Goal: Find specific page/section: Find specific page/section

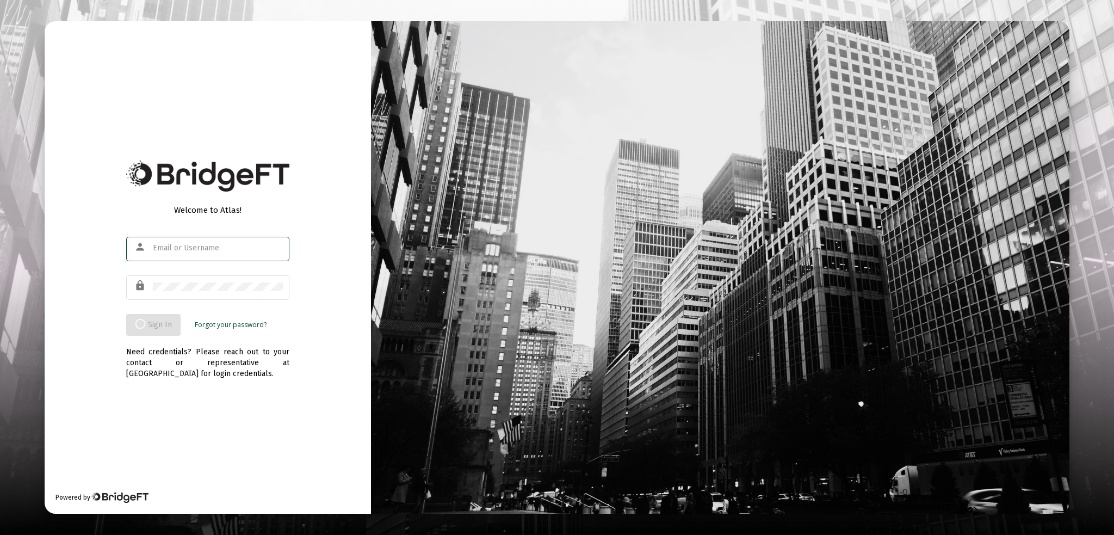
type input "[EMAIL_ADDRESS][DOMAIN_NAME]"
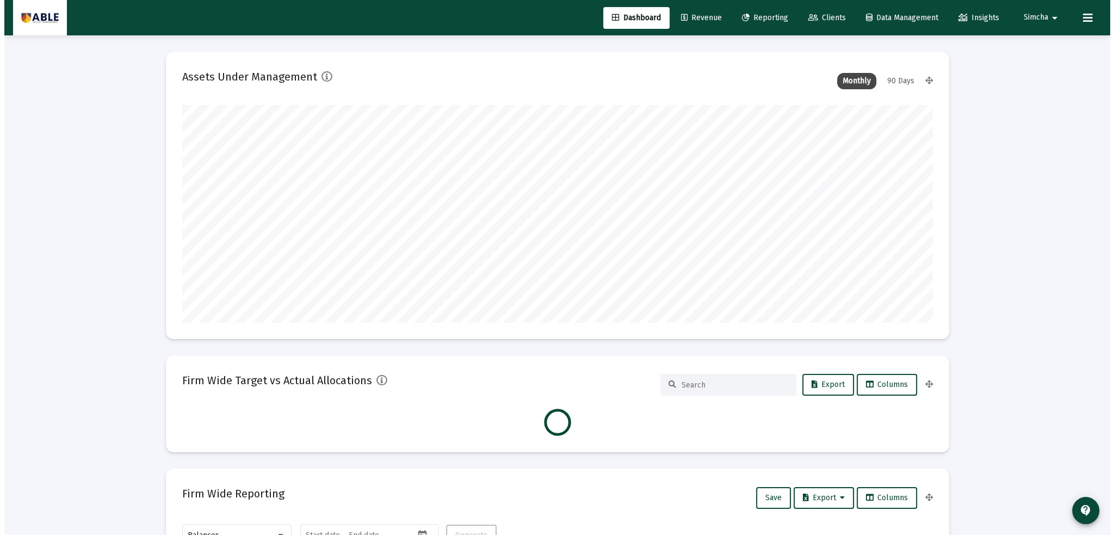
scroll to position [217, 404]
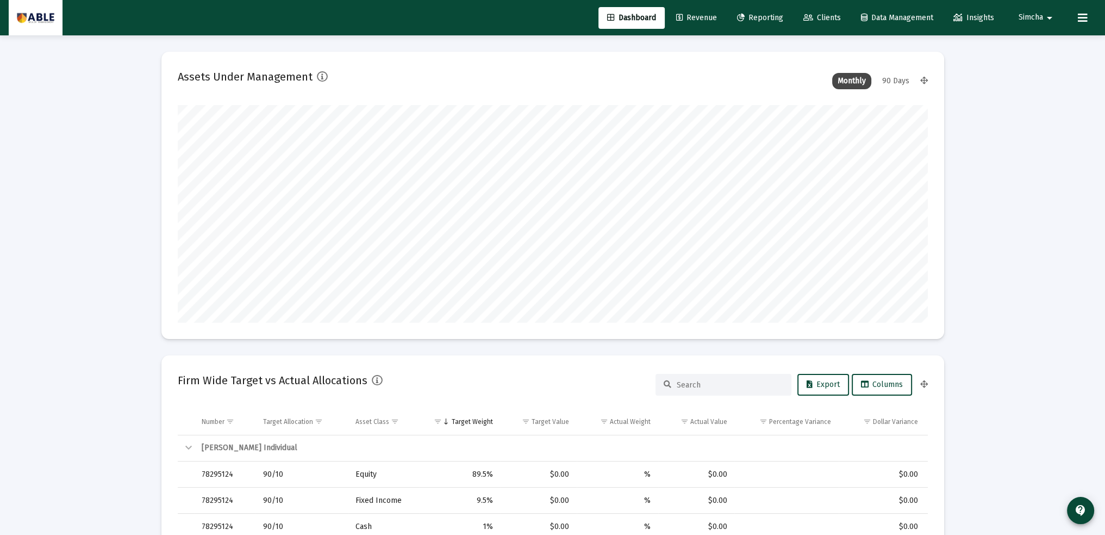
click at [804, 15] on icon at bounding box center [809, 18] width 10 height 8
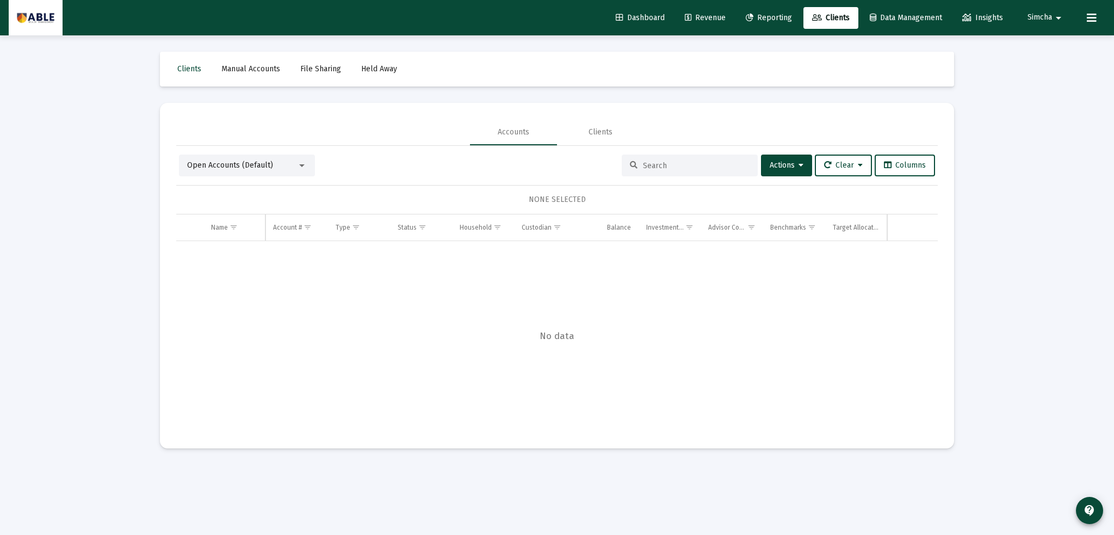
click at [304, 169] on mat-select "Open Accounts (Default)" at bounding box center [247, 165] width 120 height 11
click at [297, 167] on div at bounding box center [302, 165] width 10 height 9
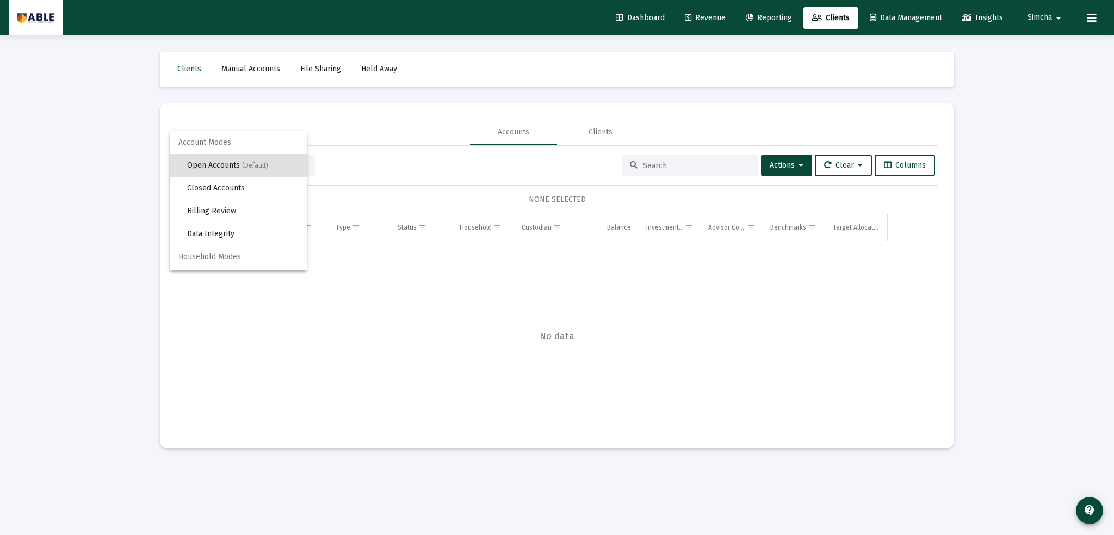
scroll to position [20, 0]
click at [231, 259] on span "Households (Default)" at bounding box center [242, 259] width 111 height 23
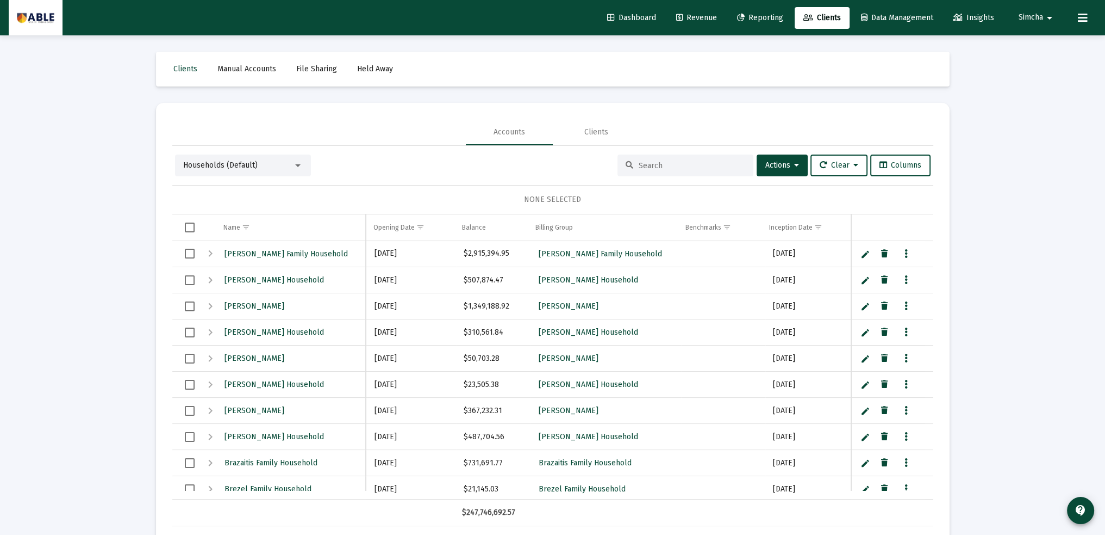
click at [657, 161] on input at bounding box center [692, 165] width 107 height 9
type input "[PERSON_NAME]"
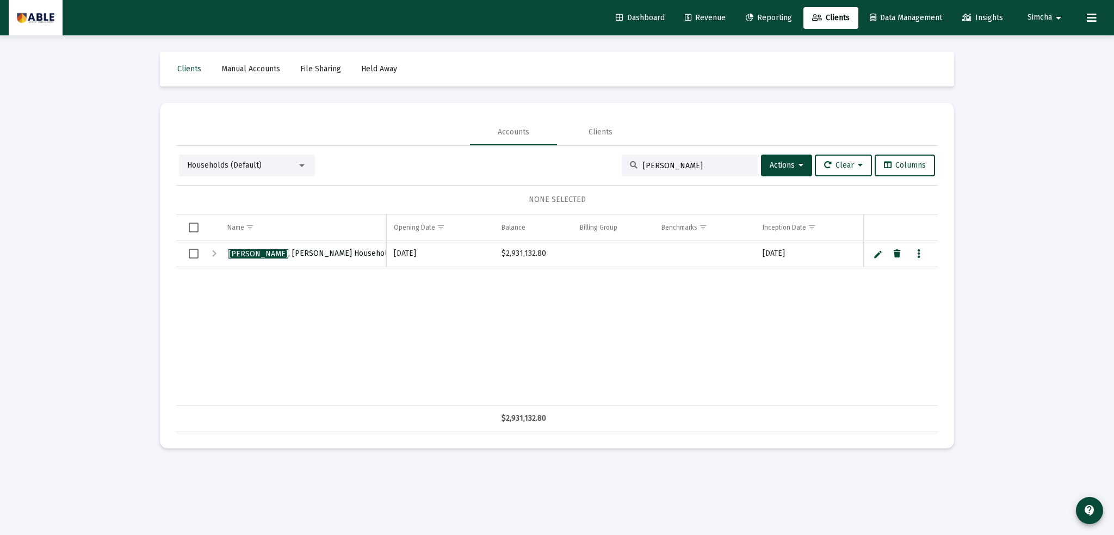
click at [309, 248] on span "[PERSON_NAME] Household" at bounding box center [309, 252] width 163 height 9
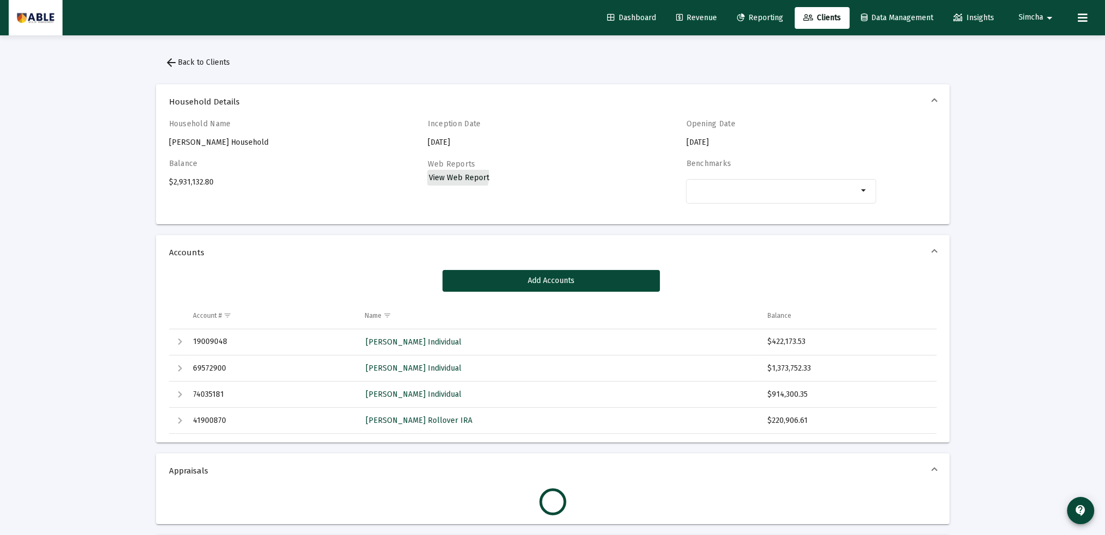
click at [439, 173] on span "View Web Report" at bounding box center [458, 177] width 60 height 9
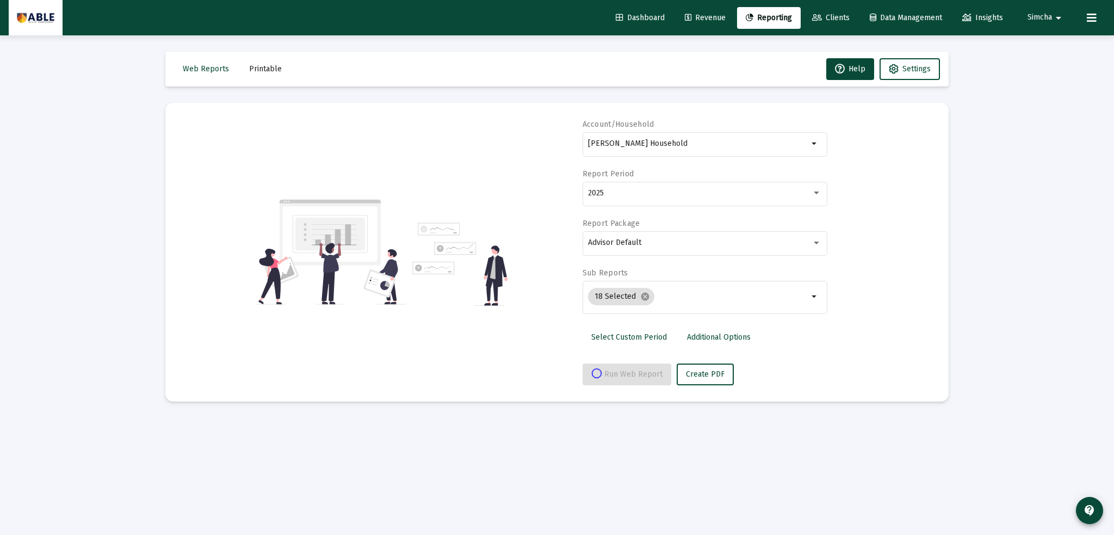
select select "View all"
